Goal: Transaction & Acquisition: Purchase product/service

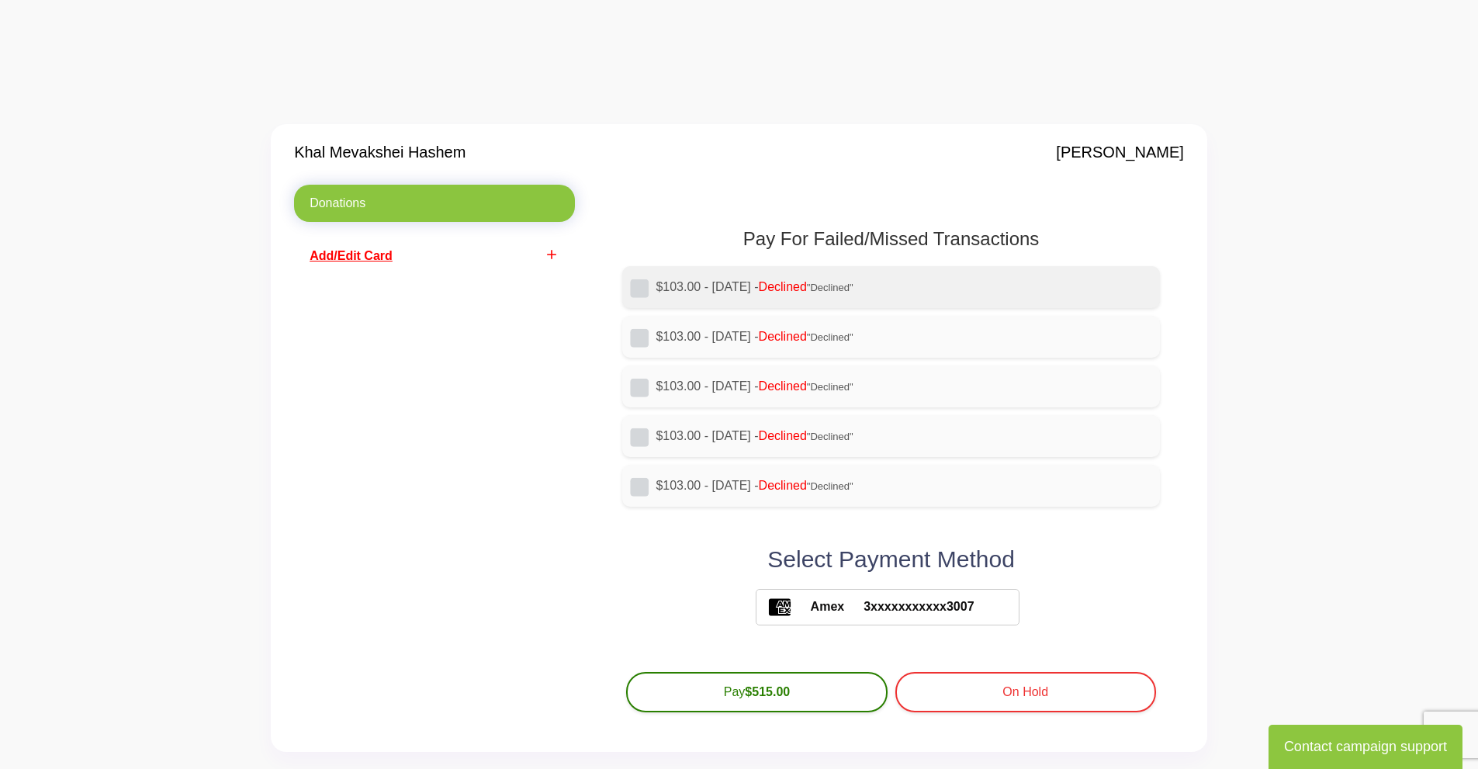
click at [742, 291] on label "$103.00 - [DATE] - Declined "Declined"" at bounding box center [902, 287] width 492 height 19
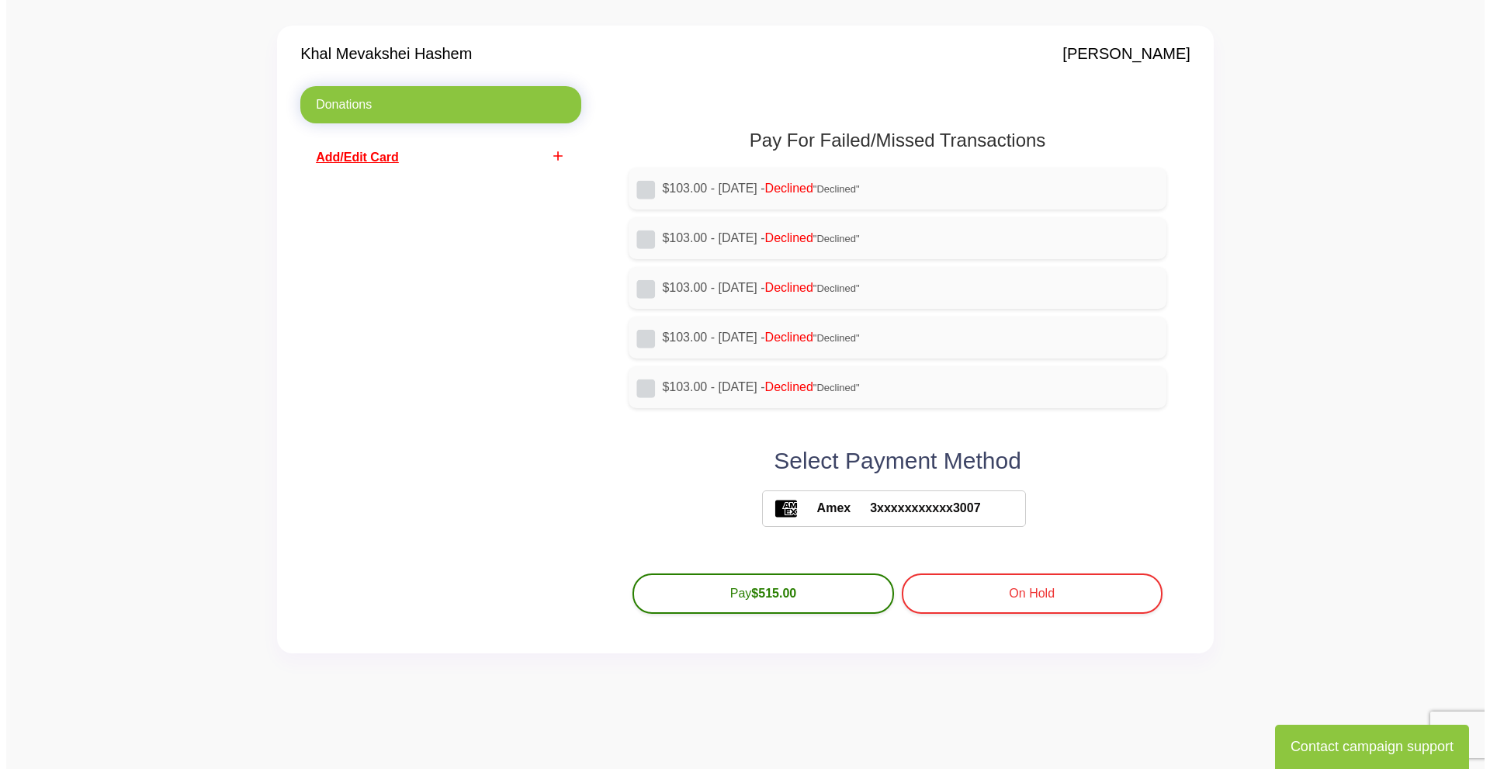
scroll to position [99, 0]
click at [611, 504] on div "Pay For Failed/Missed Transactions $103.00 - [DATE] - Declined "Declined" $103.…" at bounding box center [891, 373] width 560 height 488
click at [524, 308] on div "Donations add Add/Edit Card" at bounding box center [434, 357] width 304 height 544
click at [400, 103] on link "Donations" at bounding box center [434, 103] width 281 height 37
click at [376, 148] on link "add Add/Edit Card" at bounding box center [434, 156] width 281 height 37
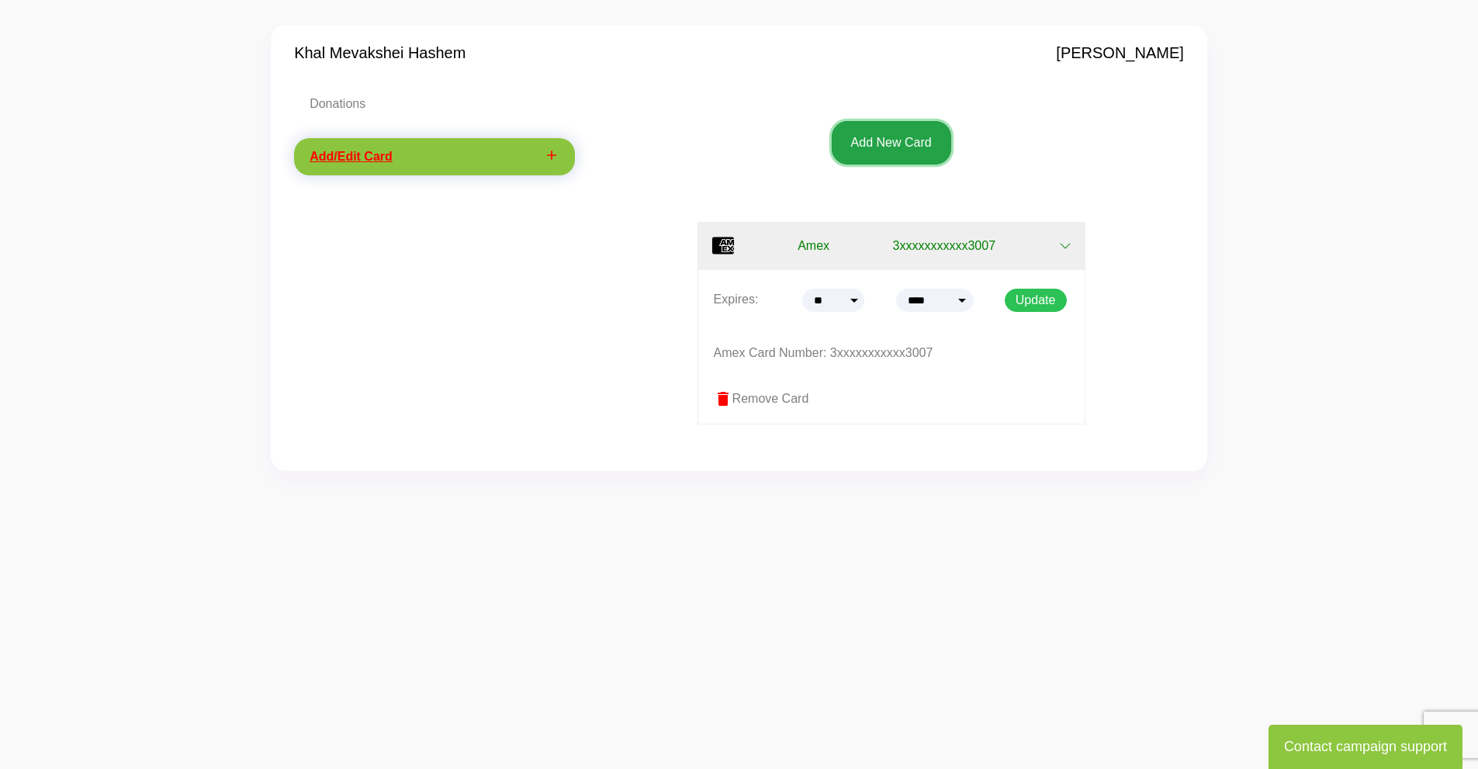
click at [886, 157] on button "Add New Card" at bounding box center [891, 142] width 119 height 43
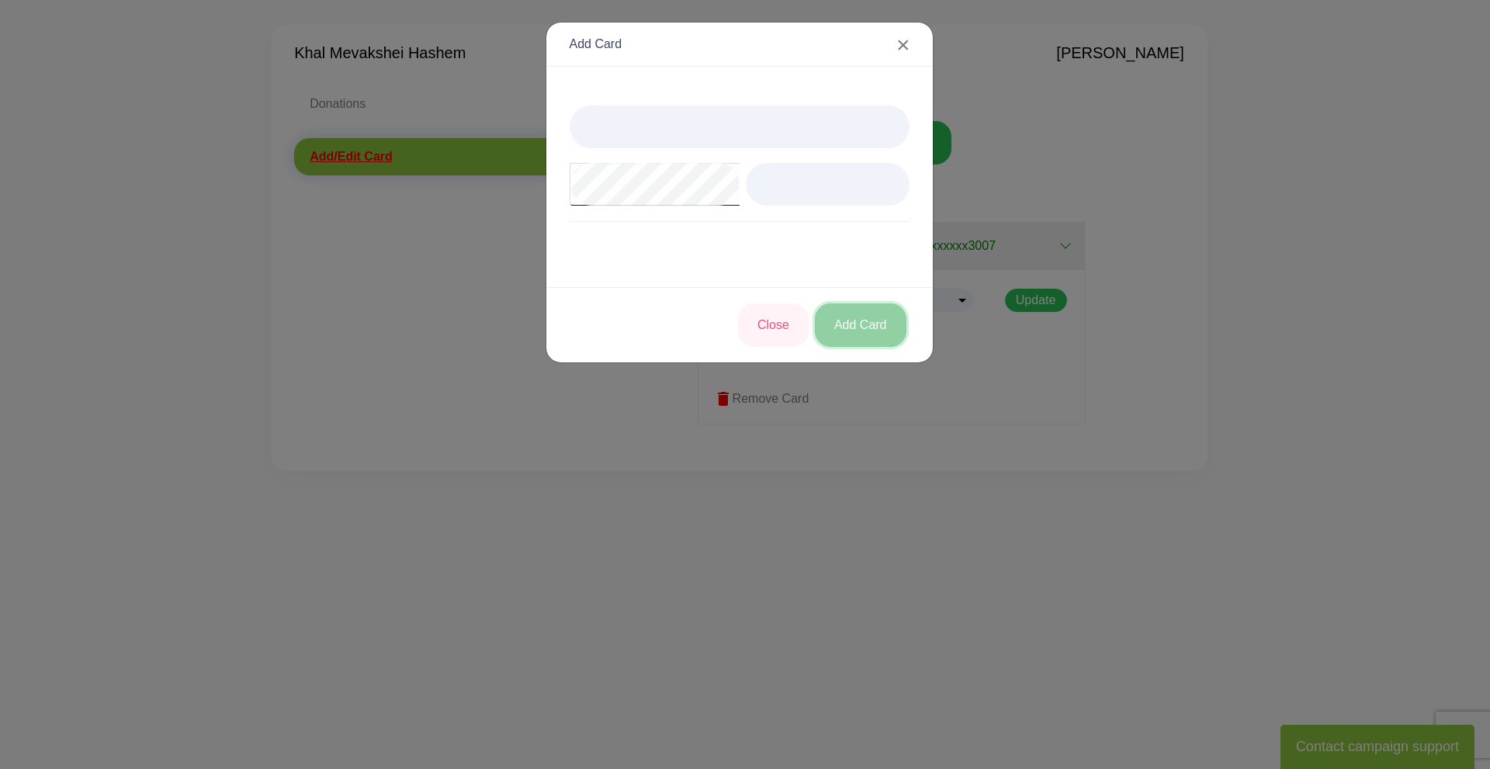
click at [865, 331] on button "Add Card" at bounding box center [861, 324] width 92 height 43
click at [880, 321] on button "Add Card" at bounding box center [861, 324] width 92 height 43
click at [376, 171] on div "Add Card × Close Add Card" at bounding box center [745, 384] width 1490 height 769
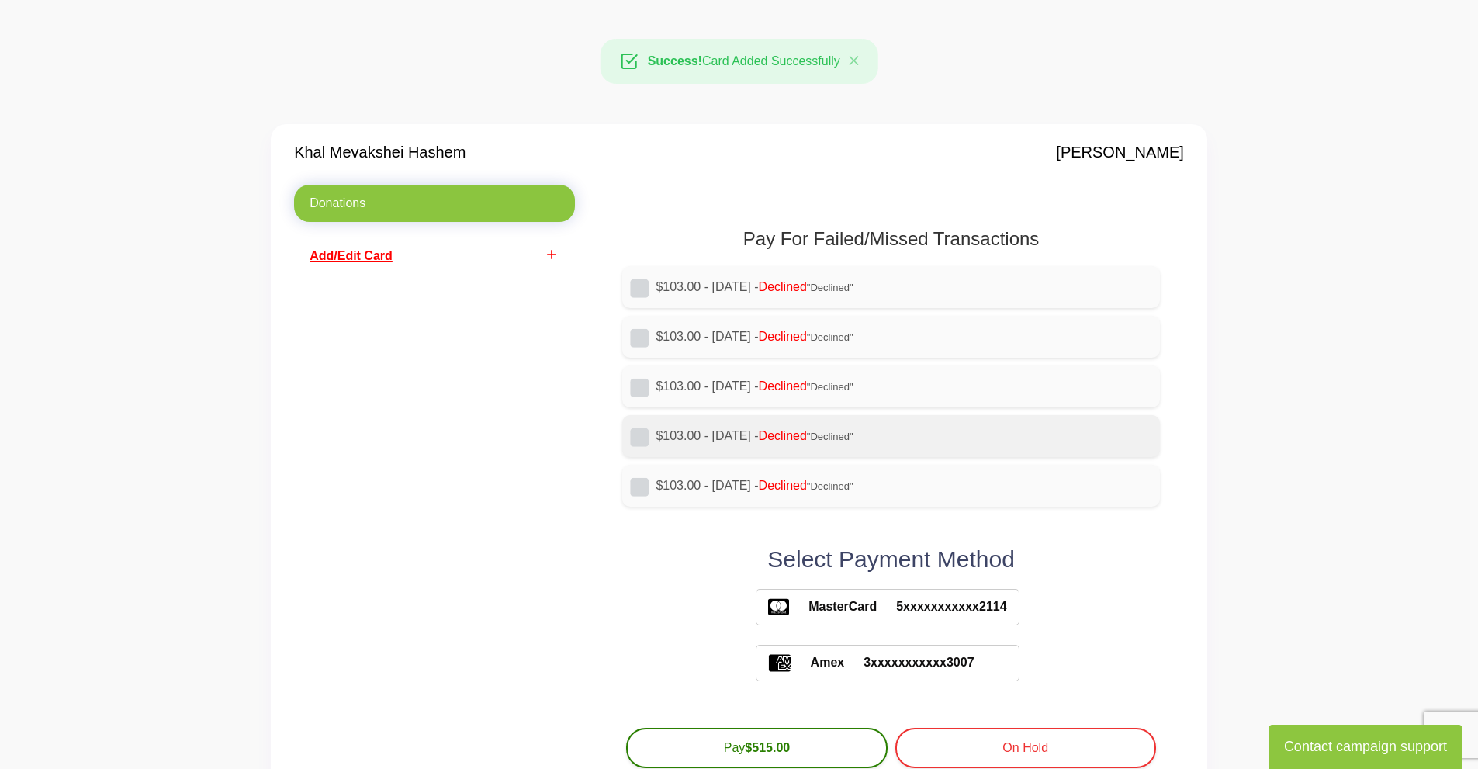
scroll to position [99, 0]
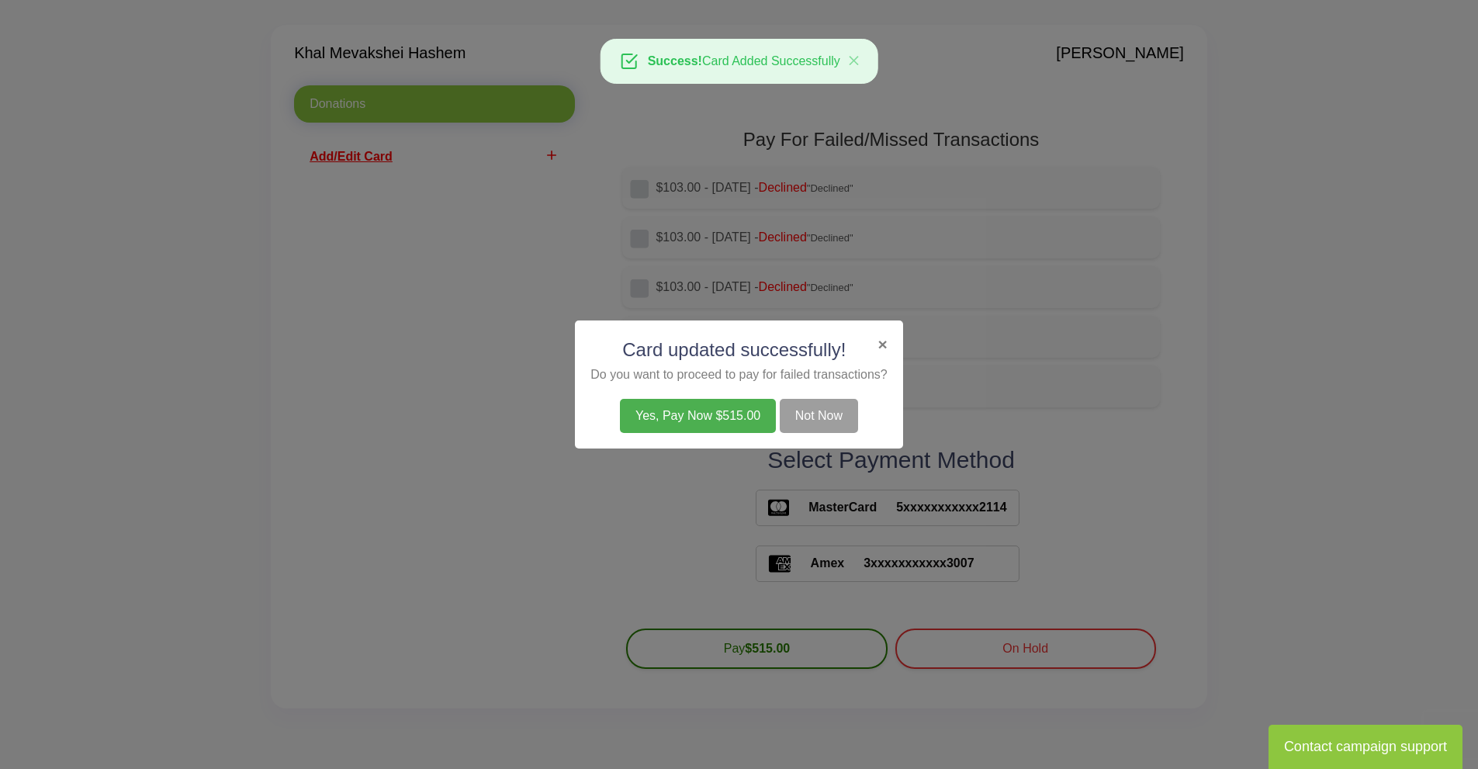
click at [805, 421] on button "Not Now" at bounding box center [819, 416] width 78 height 34
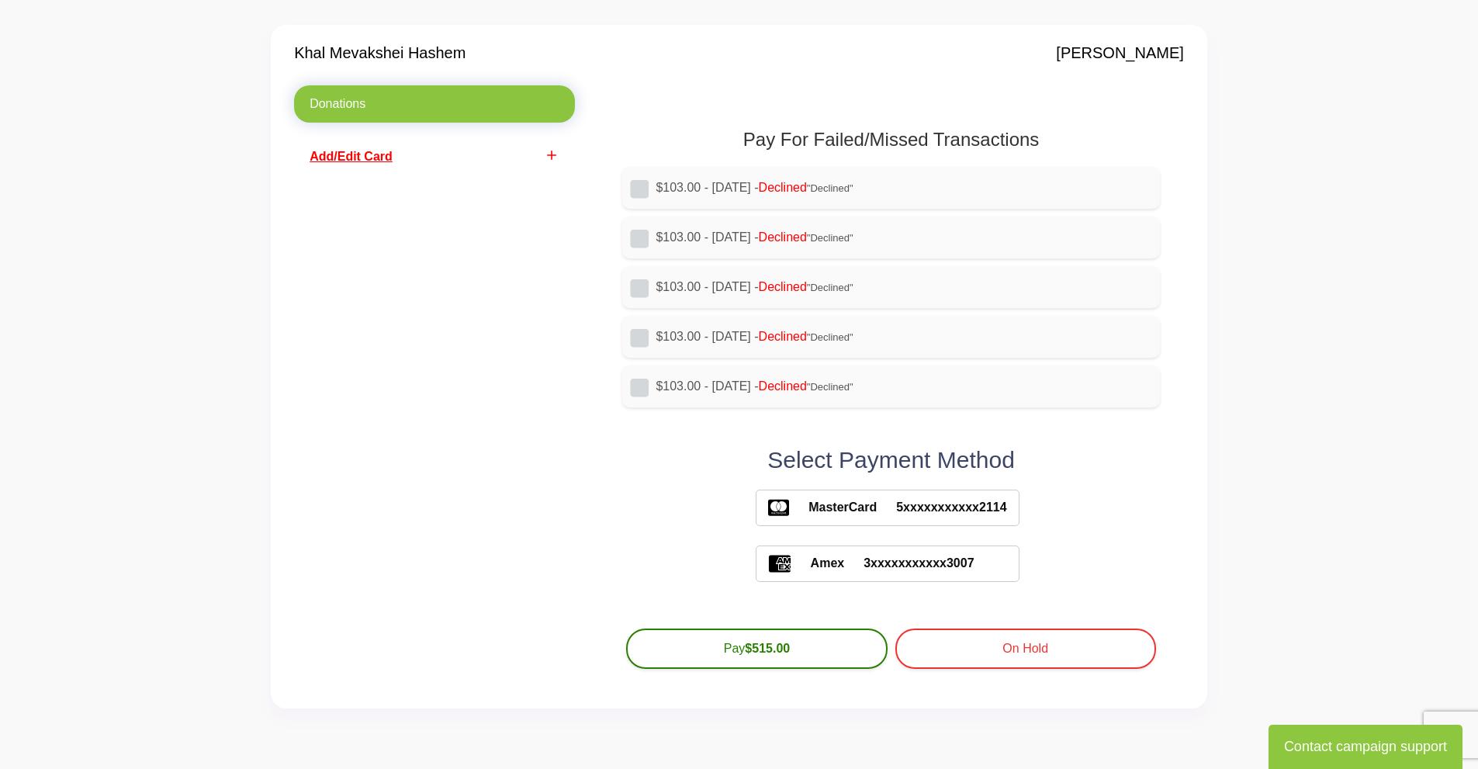
click at [600, 473] on form "Pay For Failed/Missed Transactions $103.00 - 2025-05-15 - Declined "Declined" $…" at bounding box center [890, 385] width 585 height 600
click at [779, 656] on button "Pay $515.00" at bounding box center [756, 647] width 261 height 40
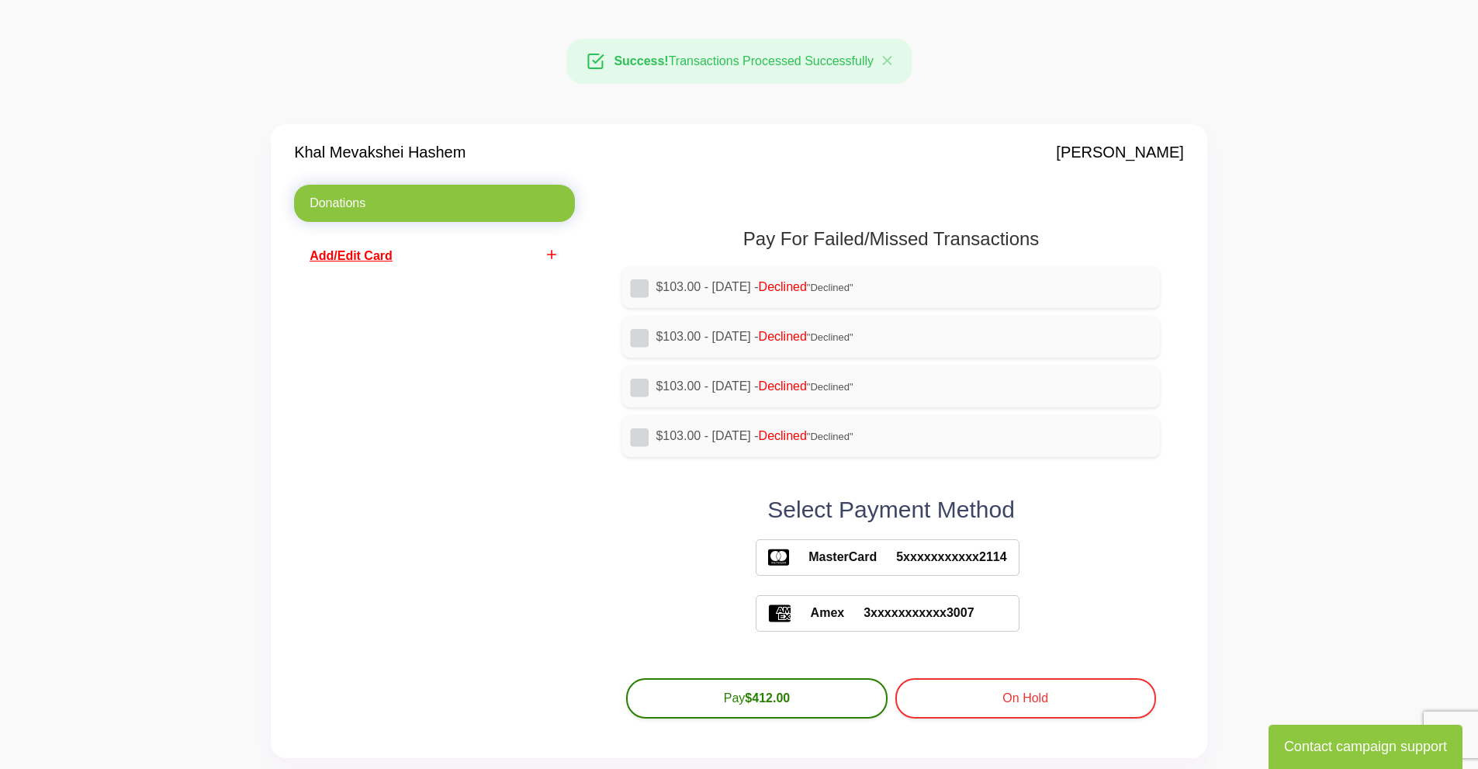
scroll to position [99, 0]
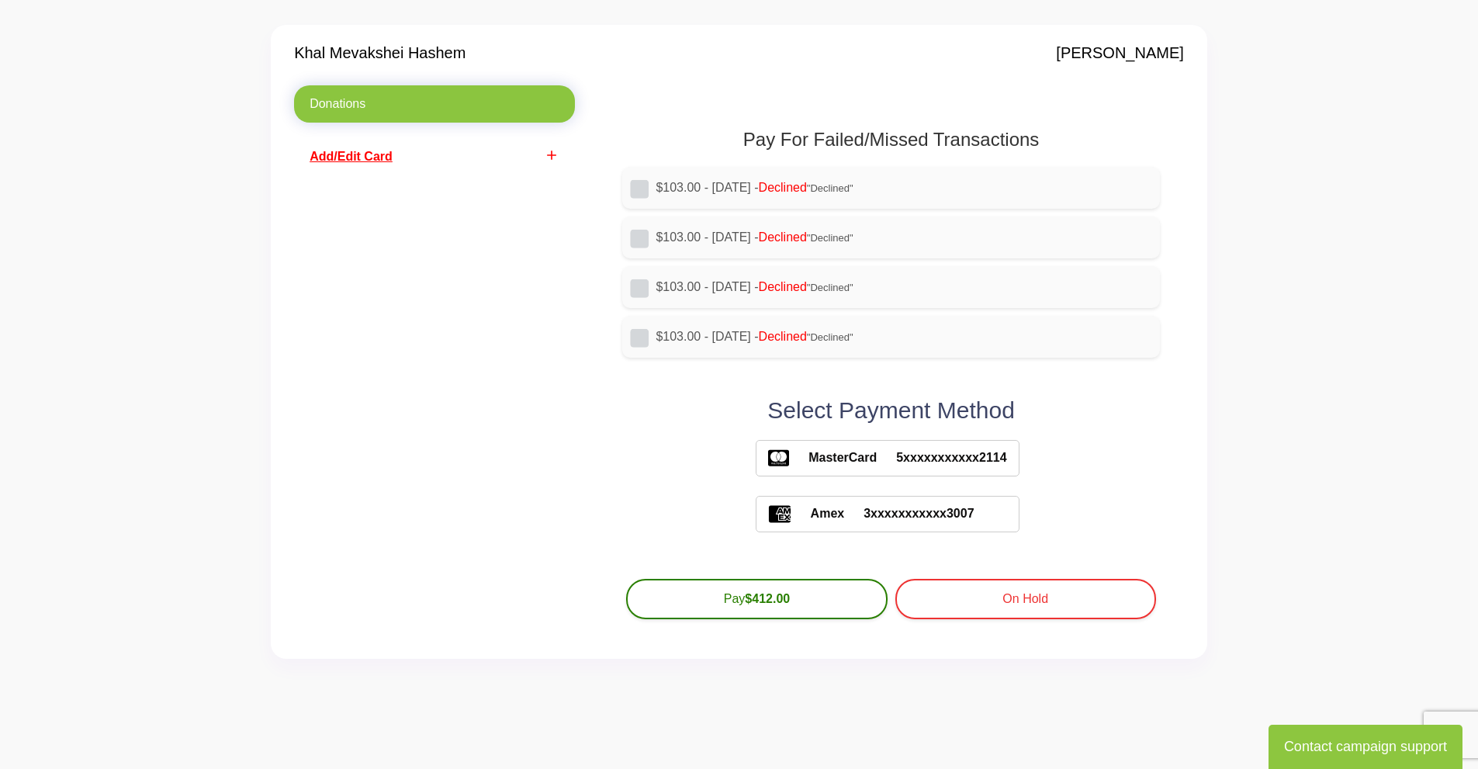
click at [598, 461] on form "Pay For Failed/Missed Transactions $103.00 - 2025-06-15 - Declined "Declined" $…" at bounding box center [890, 360] width 585 height 550
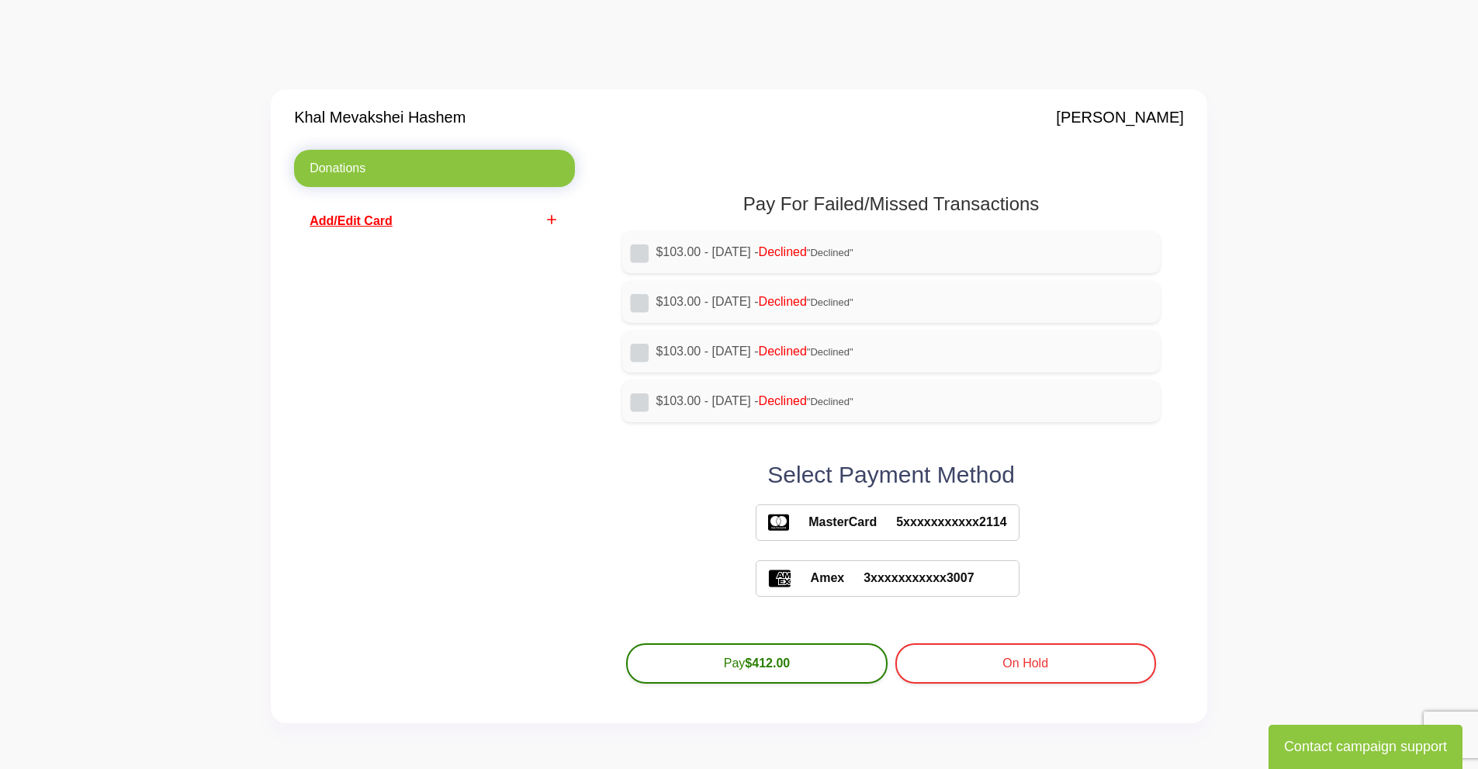
scroll to position [0, 0]
